Goal: Transaction & Acquisition: Purchase product/service

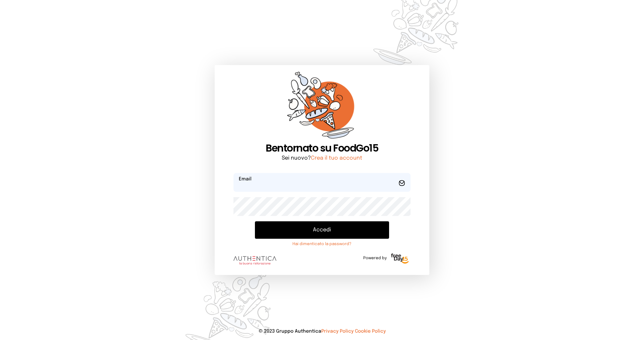
type input "**********"
click at [297, 233] on button "Accedi" at bounding box center [322, 229] width 134 height 17
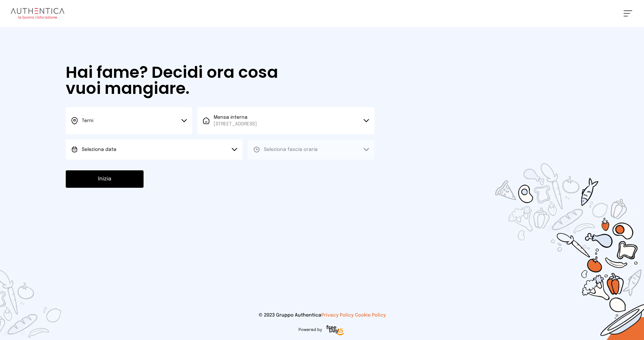
click at [138, 146] on button "Seleziona data" at bounding box center [154, 149] width 177 height 20
click at [130, 163] on li "[DATE], [DATE]" at bounding box center [154, 168] width 177 height 17
click at [276, 147] on span "Seleziona fascia oraria" at bounding box center [291, 149] width 54 height 5
drag, startPoint x: 268, startPoint y: 168, endPoint x: 229, endPoint y: 169, distance: 38.2
click at [268, 169] on span "Pranzo" at bounding box center [272, 168] width 16 height 7
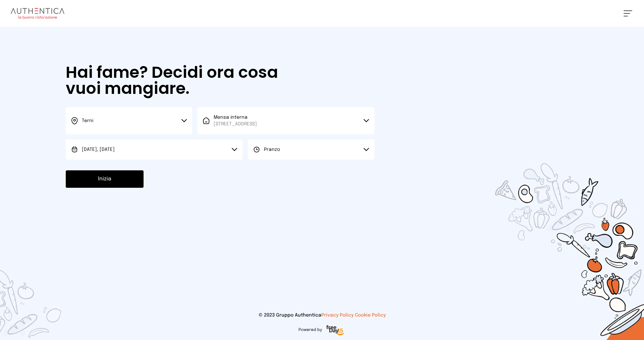
click at [99, 187] on button "Inizia" at bounding box center [105, 178] width 78 height 17
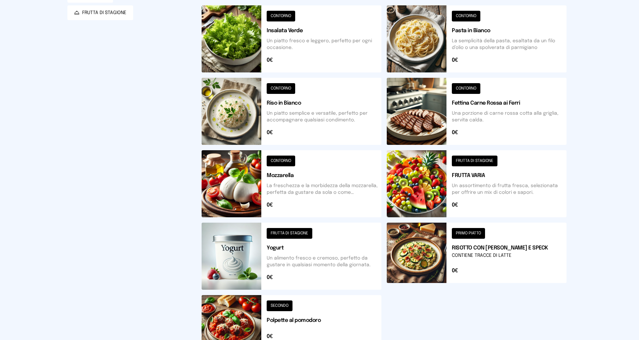
scroll to position [201, 0]
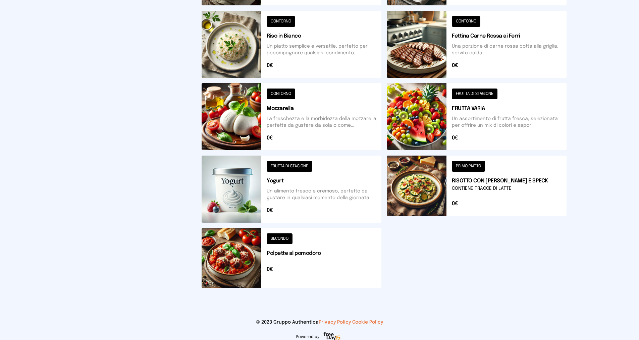
click at [465, 168] on button at bounding box center [477, 189] width 180 height 67
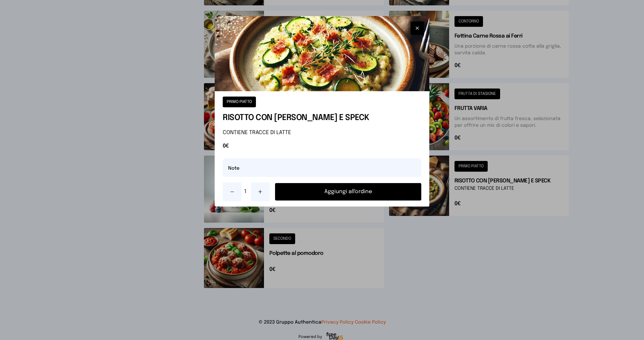
click at [378, 193] on button "Aggiungi all'ordine" at bounding box center [348, 191] width 146 height 17
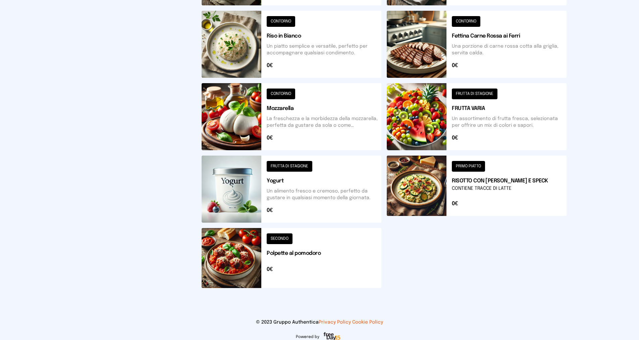
scroll to position [34, 0]
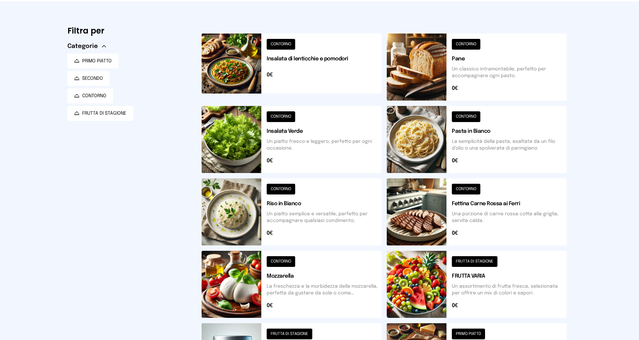
click at [276, 113] on button at bounding box center [291, 139] width 180 height 67
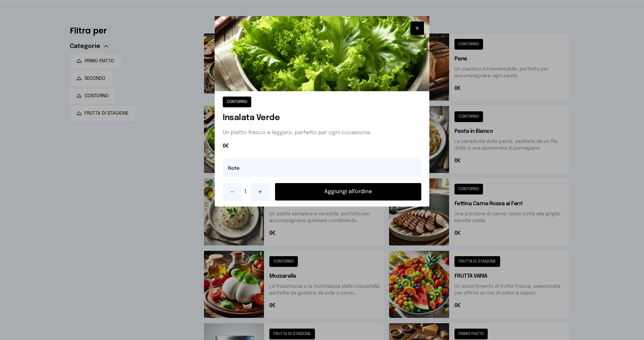
click at [296, 189] on button "Aggiungi all'ordine" at bounding box center [348, 191] width 146 height 17
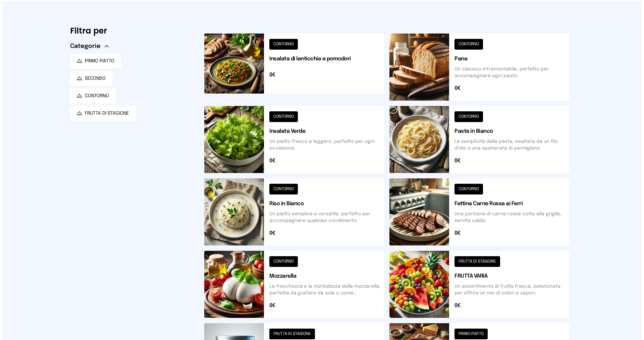
scroll to position [0, 0]
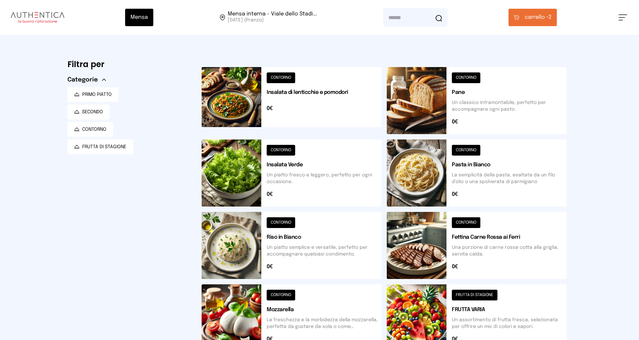
click at [548, 19] on span "carrello •" at bounding box center [536, 17] width 24 height 8
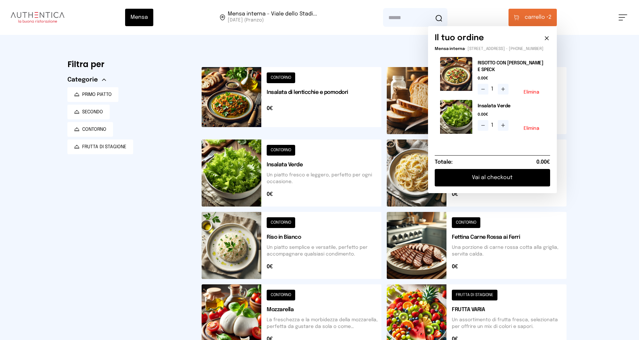
click at [474, 180] on button "Vai al checkout" at bounding box center [491, 177] width 115 height 17
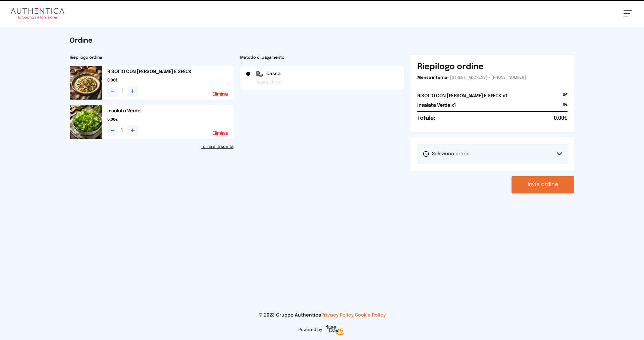
click at [464, 158] on button "Seleziona orario" at bounding box center [492, 154] width 150 height 20
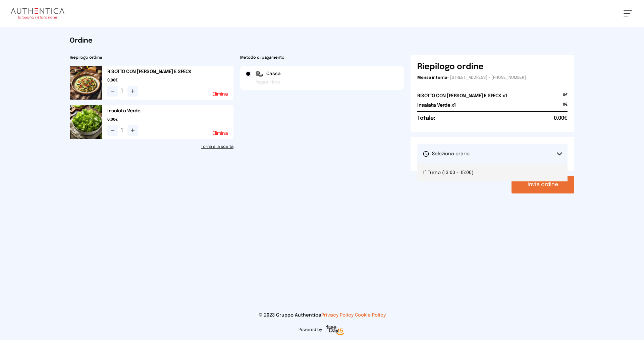
click at [458, 173] on span "1° Turno (13:00 - 15:00)" at bounding box center [447, 172] width 51 height 7
click at [523, 185] on button "Invia ordine" at bounding box center [542, 184] width 63 height 17
